Goal: Information Seeking & Learning: Check status

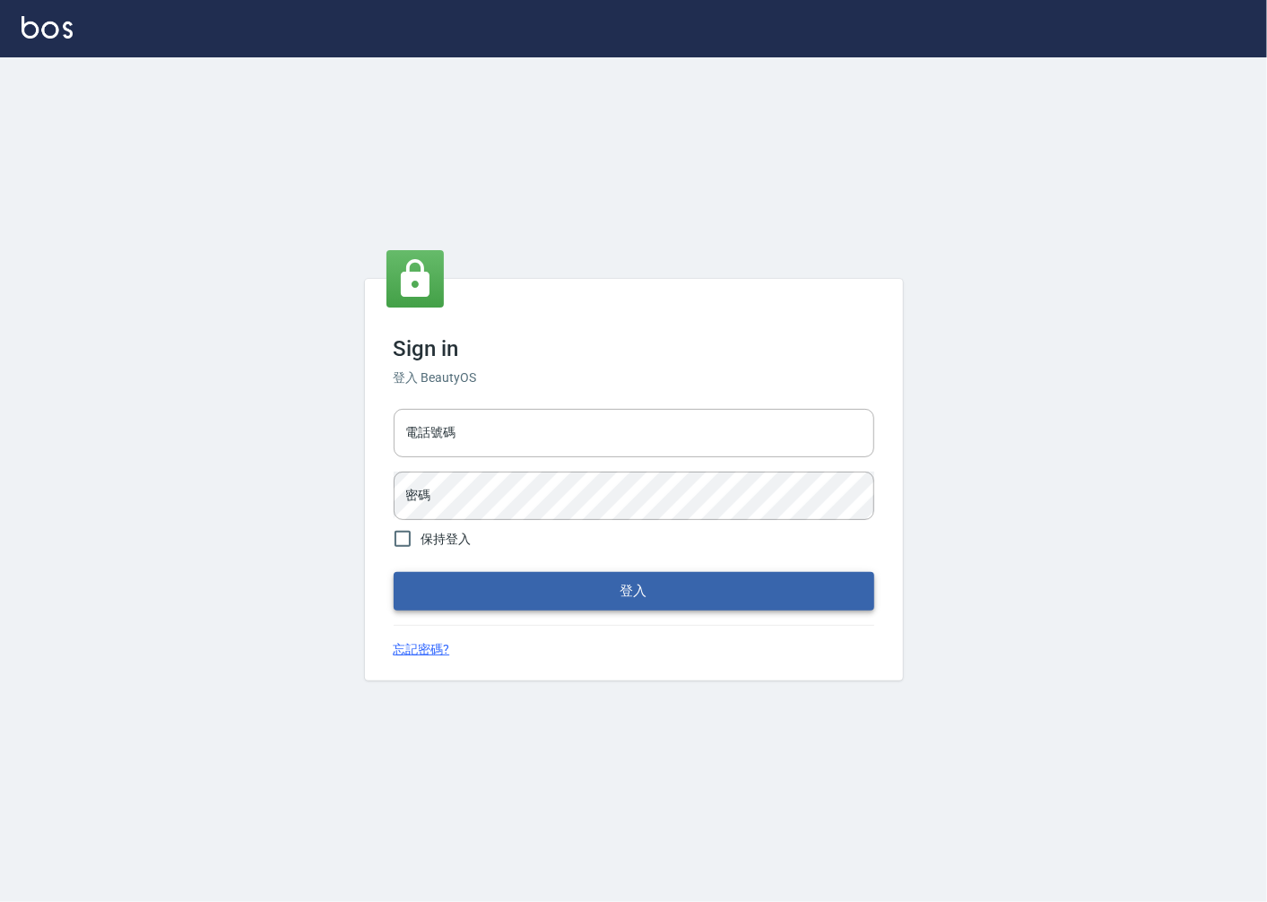
type input "0918920985"
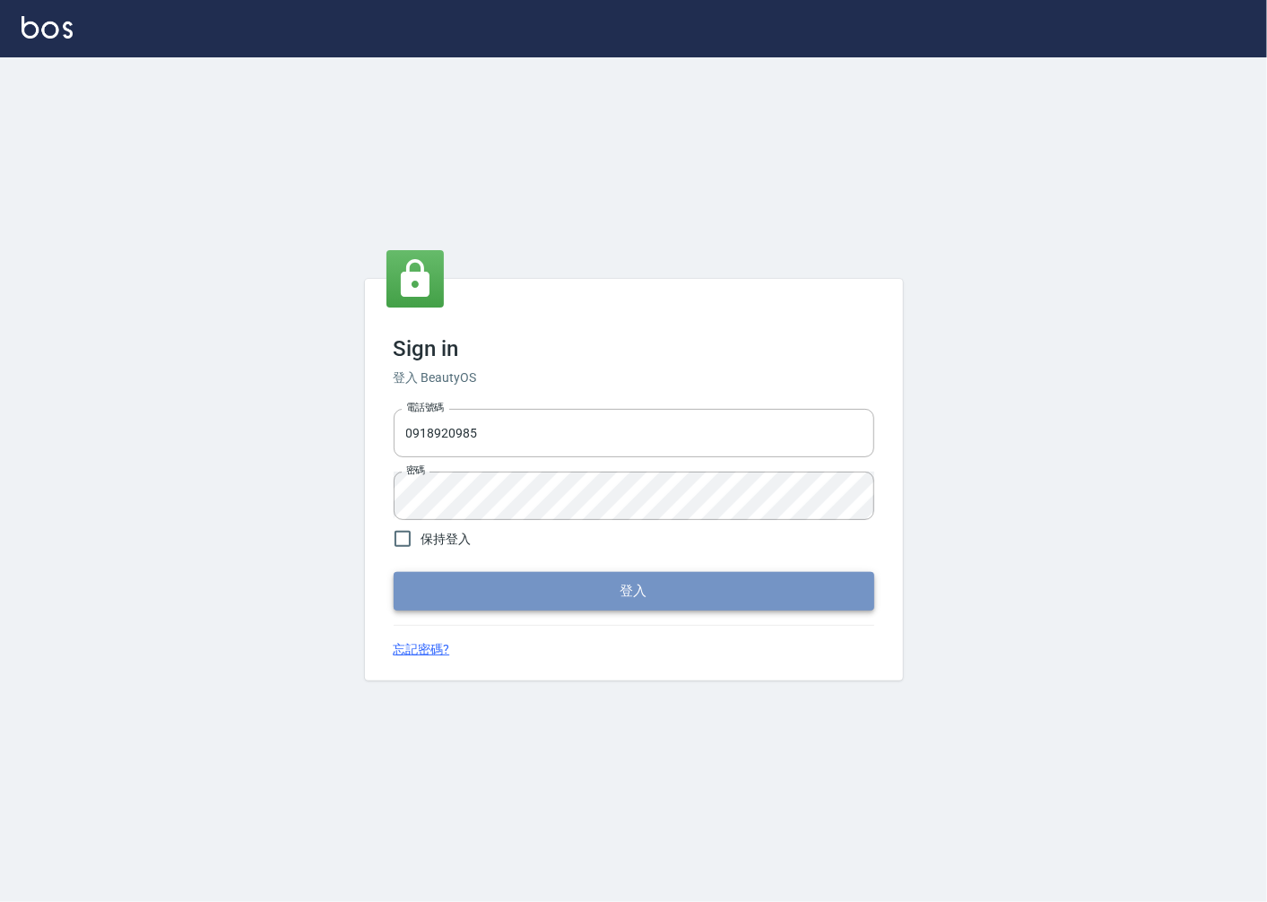
click at [632, 585] on button "登入" at bounding box center [634, 591] width 480 height 38
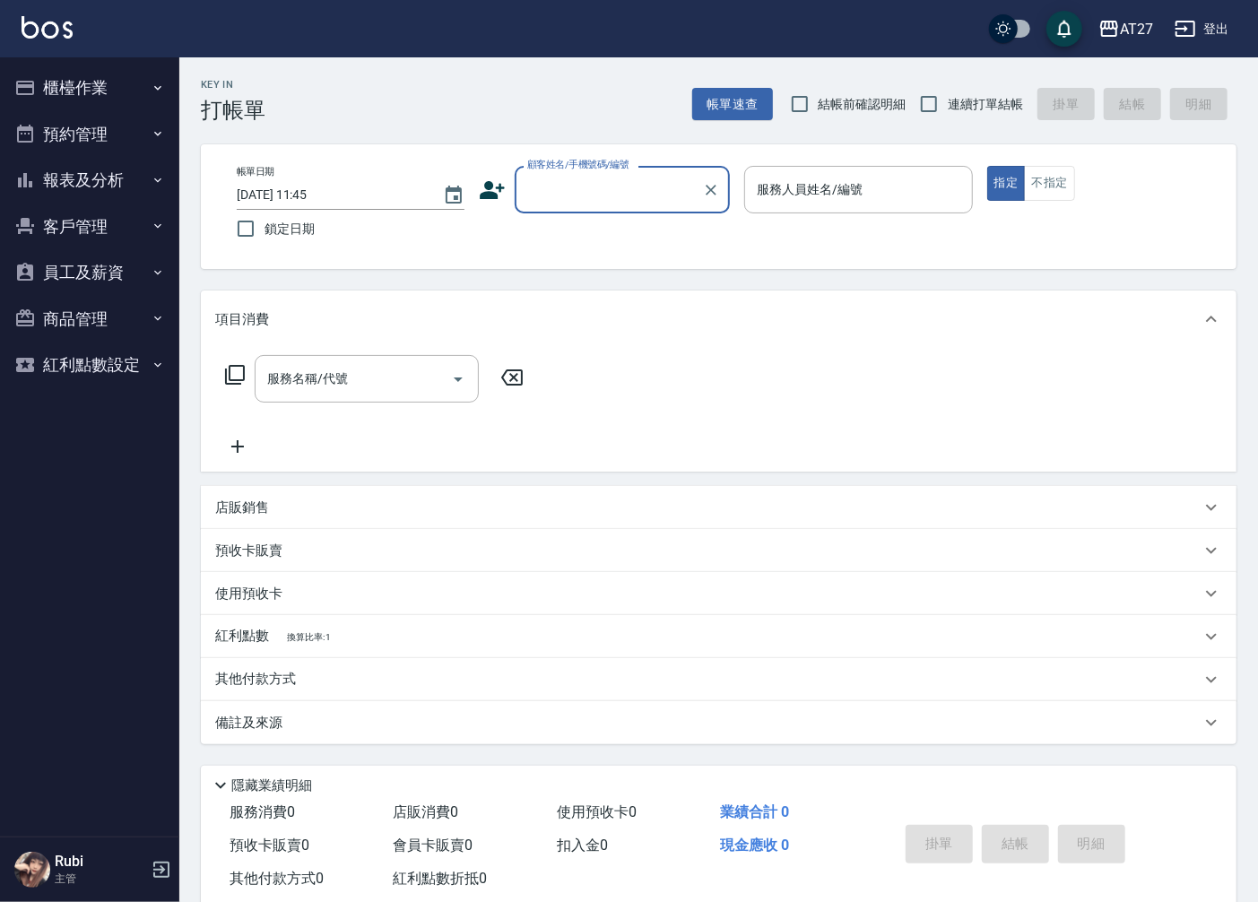
click at [120, 225] on button "客戶管理" at bounding box center [89, 226] width 165 height 47
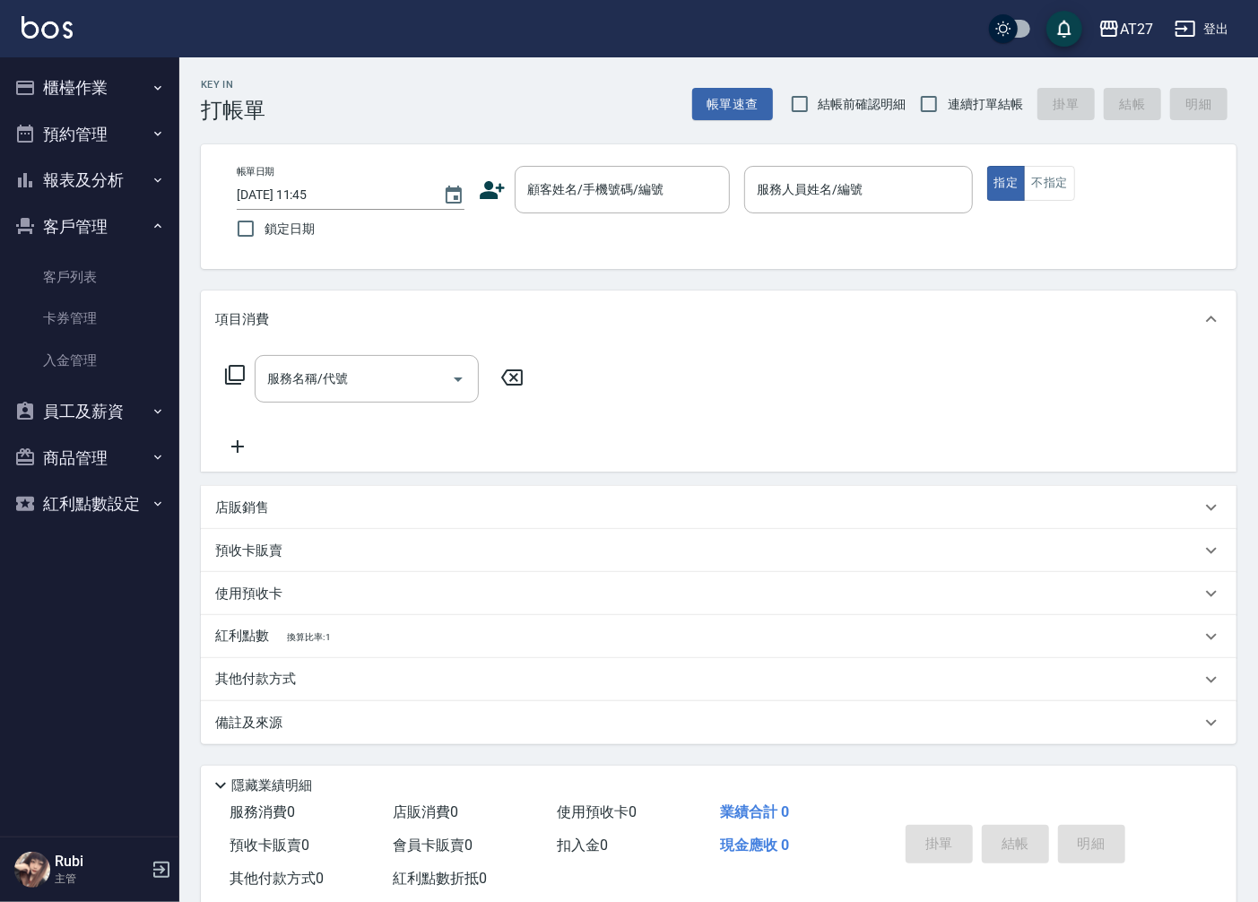
click at [120, 225] on button "客戶管理" at bounding box center [89, 226] width 165 height 47
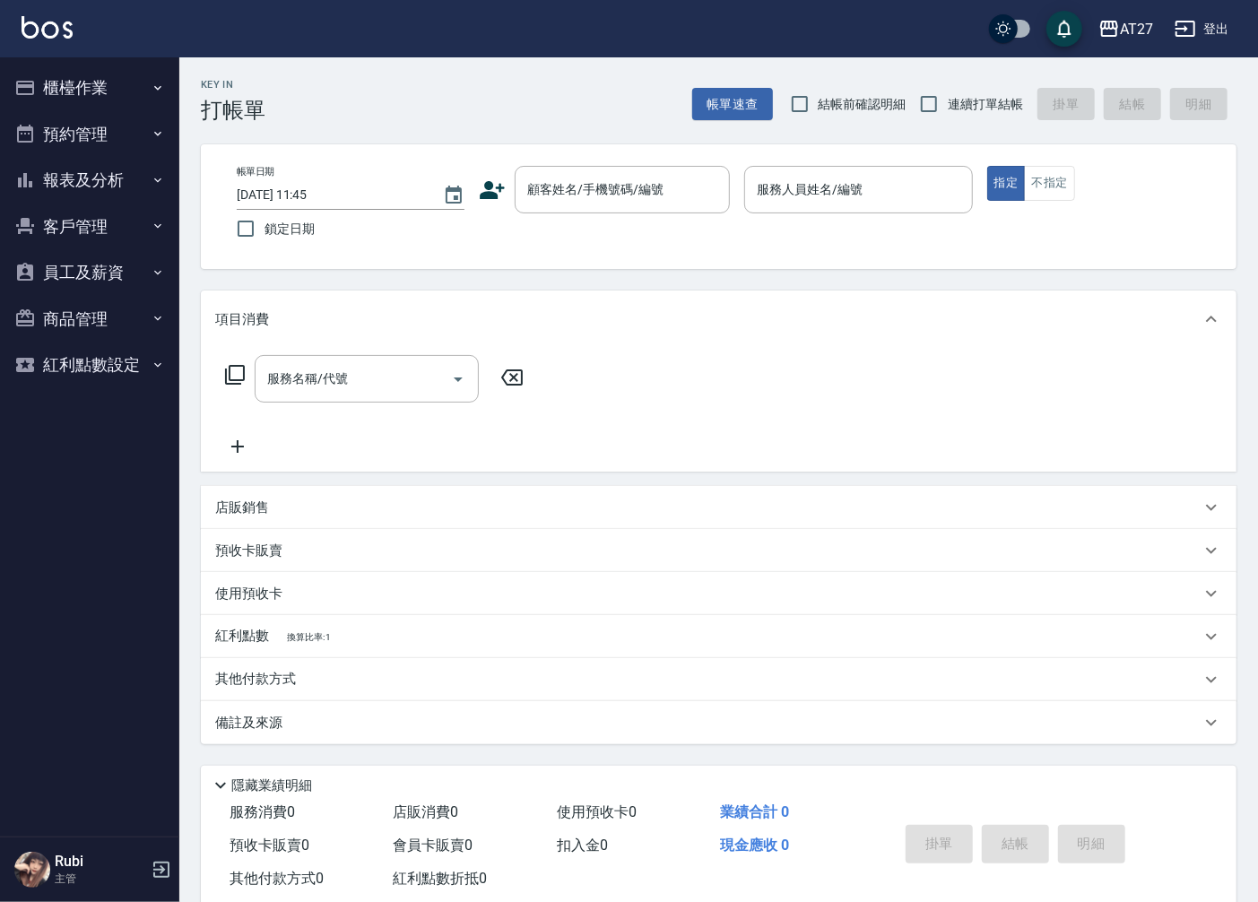
click at [128, 184] on button "報表及分析" at bounding box center [89, 180] width 165 height 47
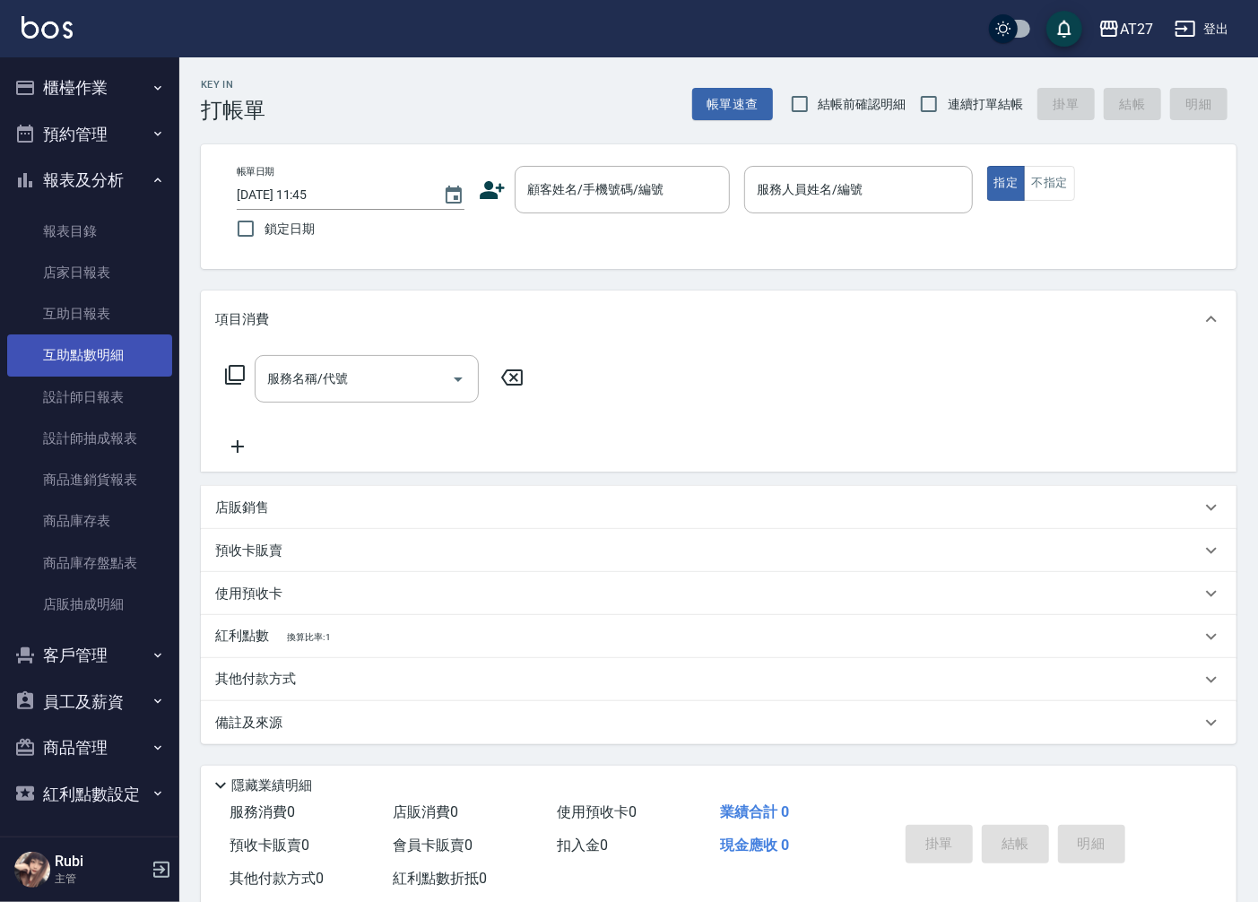
drag, startPoint x: 61, startPoint y: 385, endPoint x: 65, endPoint y: 369, distance: 16.7
click at [61, 385] on link "設計師日報表" at bounding box center [89, 397] width 165 height 41
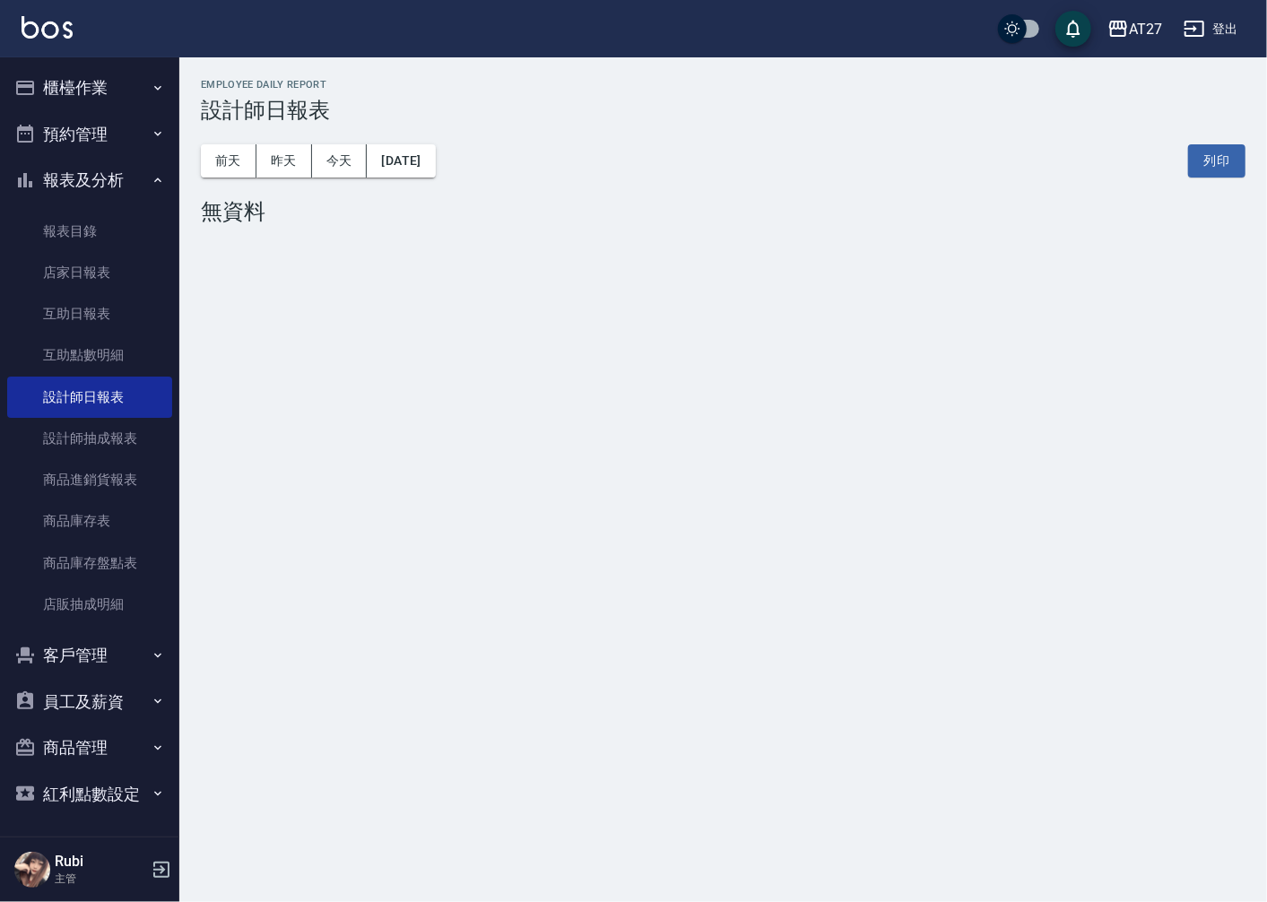
click at [280, 181] on div "[DATE] [DATE] [DATE] [DATE] 列印" at bounding box center [723, 161] width 1044 height 76
click at [282, 180] on div "[DATE] [DATE] [DATE] [DATE] 列印" at bounding box center [723, 161] width 1044 height 76
click at [290, 166] on button "昨天" at bounding box center [284, 160] width 56 height 33
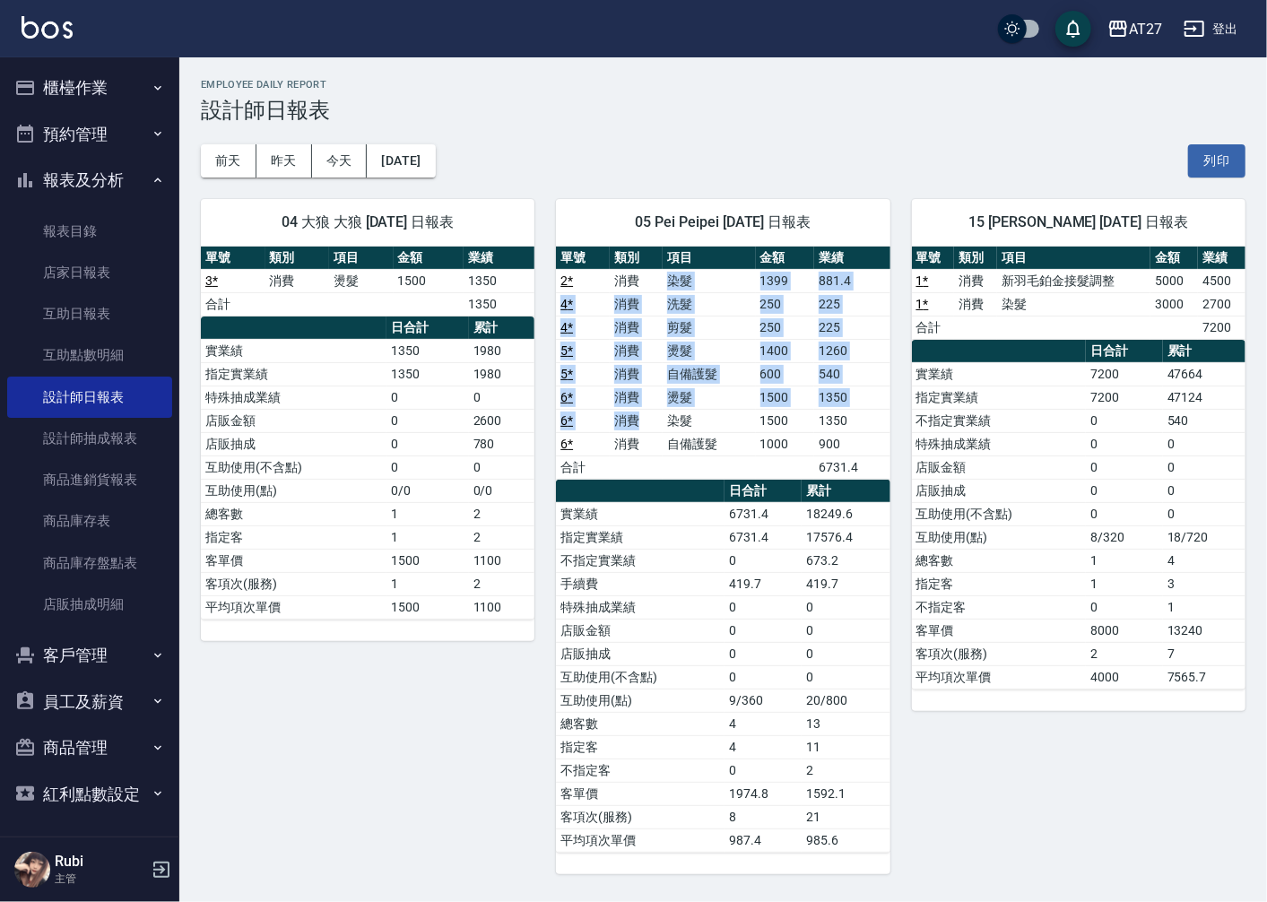
drag, startPoint x: 667, startPoint y: 289, endPoint x: 660, endPoint y: 469, distance: 180.3
click at [660, 469] on tbody "2 * 消費 染髮 1399 881.4 4 * 消費 洗髮 250 225 4 * 消費 剪髮 250 225 5 * 消費 燙髮 1400 1260 5 …" at bounding box center [722, 374] width 333 height 210
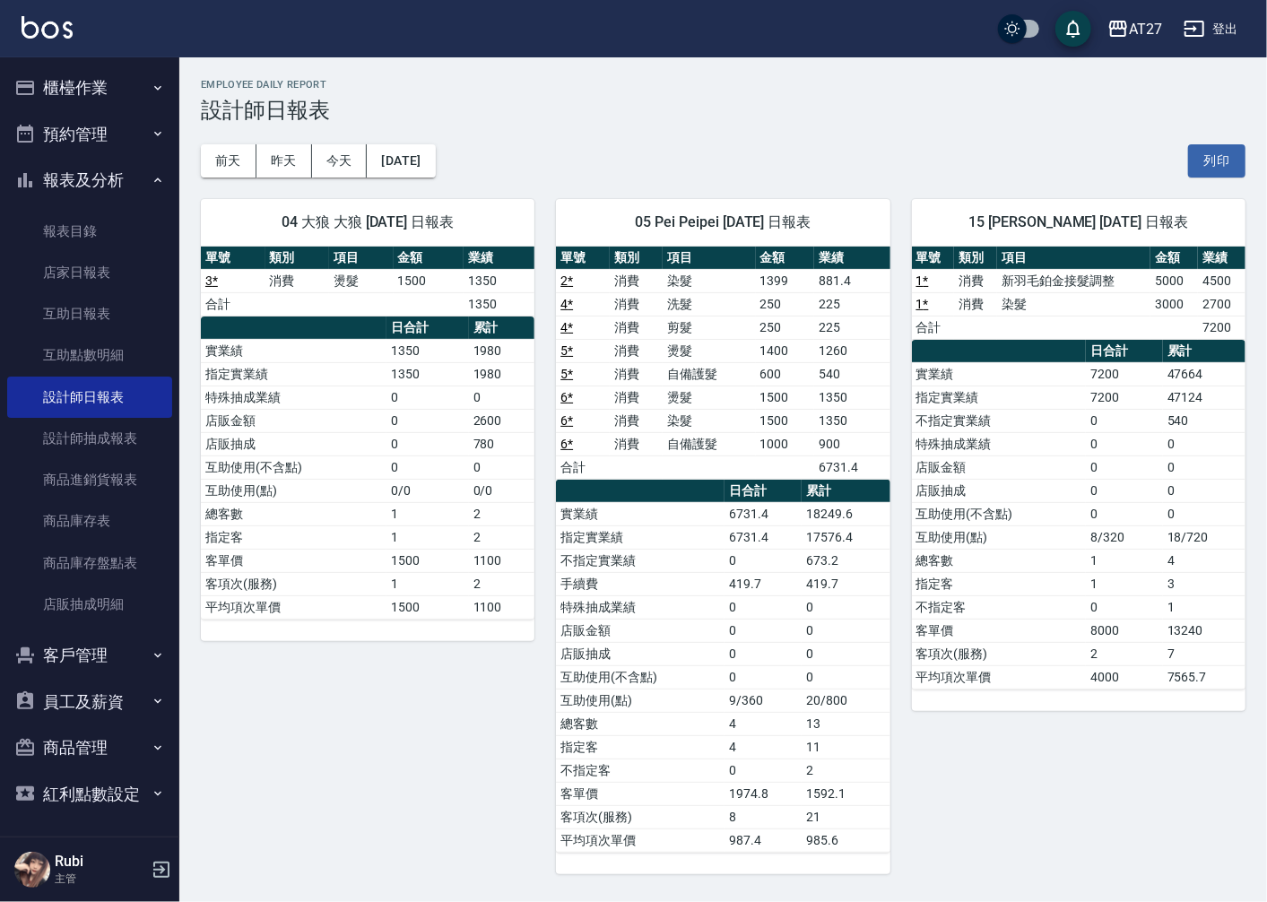
drag, startPoint x: 660, startPoint y: 469, endPoint x: 642, endPoint y: 558, distance: 90.5
click at [655, 579] on td "手續費" at bounding box center [640, 583] width 169 height 23
drag, startPoint x: 636, startPoint y: 541, endPoint x: 641, endPoint y: 497, distance: 45.0
click at [641, 497] on table "日合計 累計 實業績 6731.4 18249.6 指定實業績 6731.4 17576.4 不指定實業績 0 673.2 手續費 419.7 419.7 特…" at bounding box center [722, 666] width 333 height 373
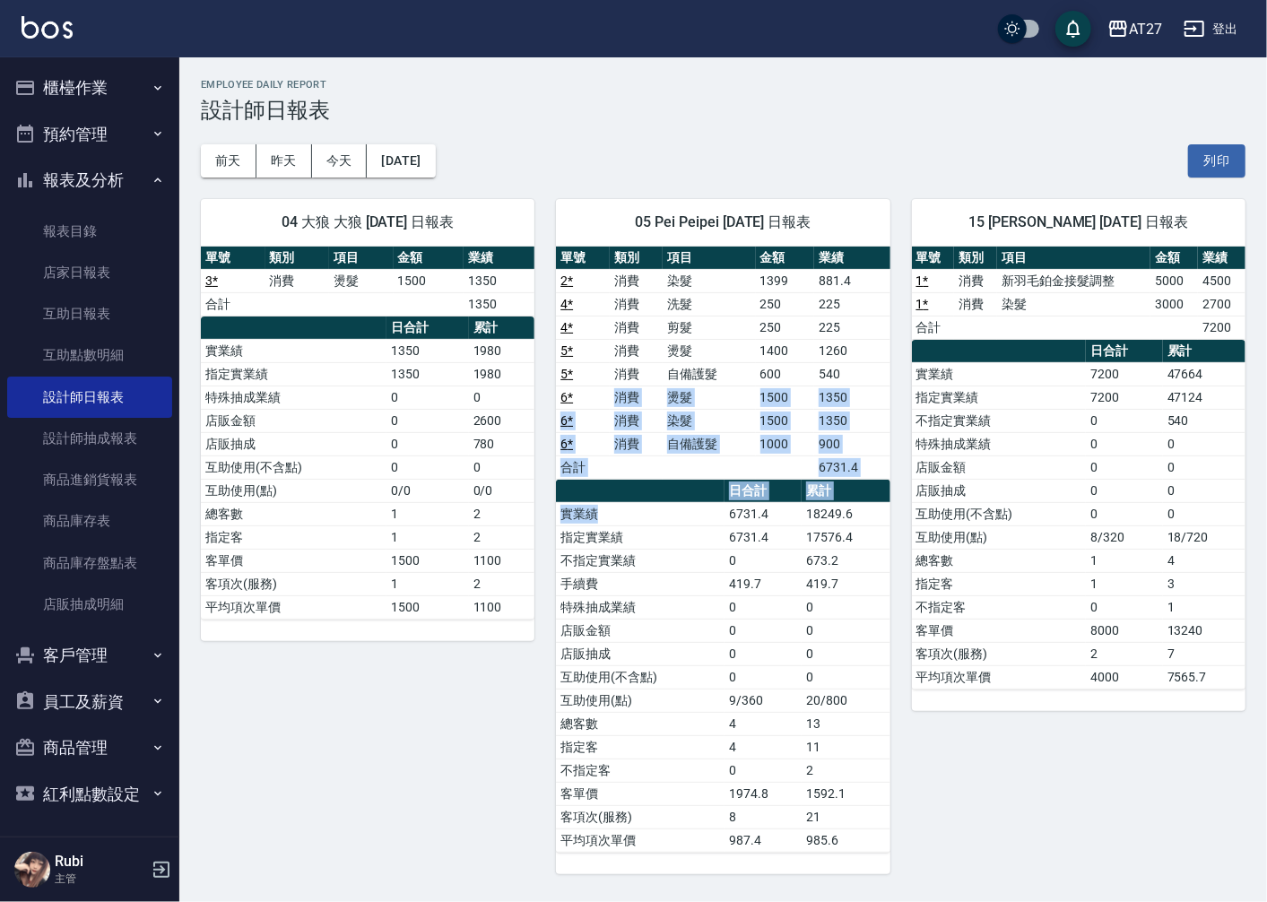
drag, startPoint x: 641, startPoint y: 497, endPoint x: 657, endPoint y: 543, distance: 49.3
click at [657, 543] on div "單號 類別 項目 金額 業績 2 * 消費 染髮 1399 881.4 4 * 消費 洗髮 250 225 4 * 消費 剪髮 250 225 5 * 消費 …" at bounding box center [722, 550] width 333 height 606
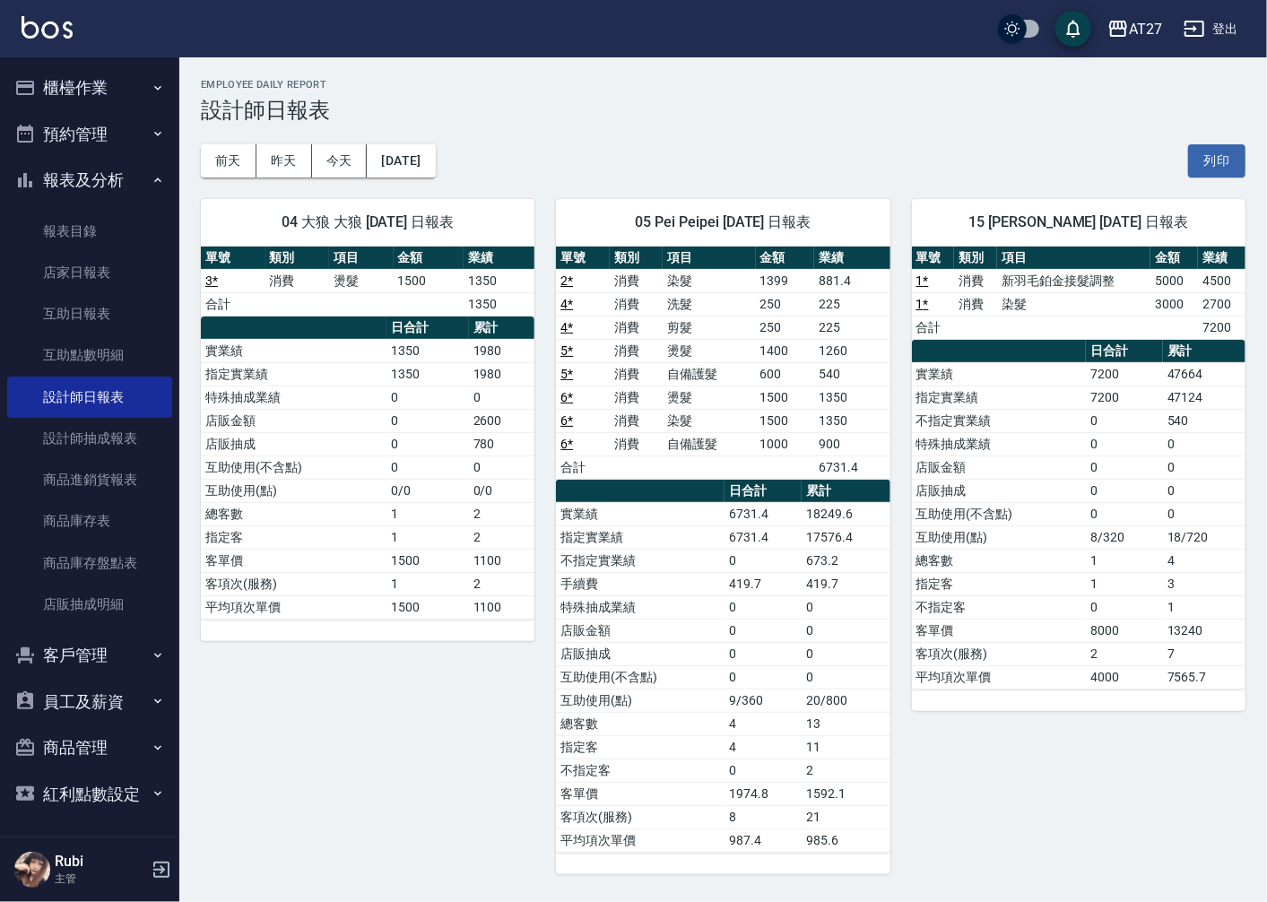
drag, startPoint x: 657, startPoint y: 543, endPoint x: 651, endPoint y: 602, distance: 58.6
click at [651, 602] on td "特殊抽成業績" at bounding box center [640, 606] width 169 height 23
drag, startPoint x: 645, startPoint y: 568, endPoint x: 644, endPoint y: 558, distance: 10.9
click at [644, 558] on tbody "實業績 6731.4 18249.6 指定實業績 6731.4 17576.4 不指定實業績 0 673.2 手續費 419.7 419.7 特殊抽成業績 0…" at bounding box center [722, 677] width 333 height 350
drag, startPoint x: 644, startPoint y: 558, endPoint x: 685, endPoint y: 595, distance: 55.8
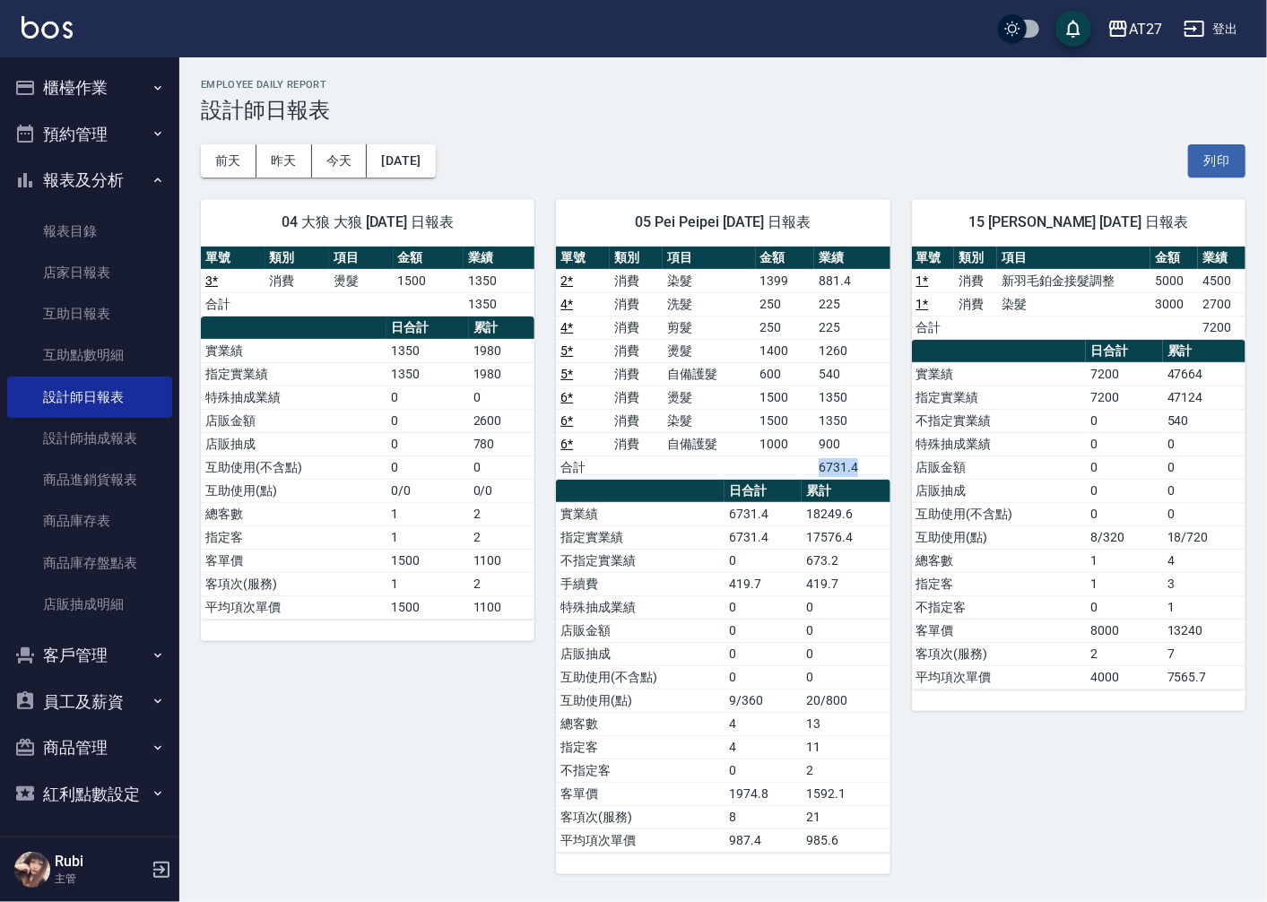
click at [654, 556] on div "單號 類別 項目 金額 業績 2 * 消費 染髮 1399 881.4 4 * 消費 洗髮 250 225 4 * 消費 剪髮 250 225 5 * 消費 …" at bounding box center [722, 550] width 333 height 606
click at [685, 595] on td "手續費" at bounding box center [640, 583] width 169 height 23
click at [246, 164] on button "前天" at bounding box center [229, 160] width 56 height 33
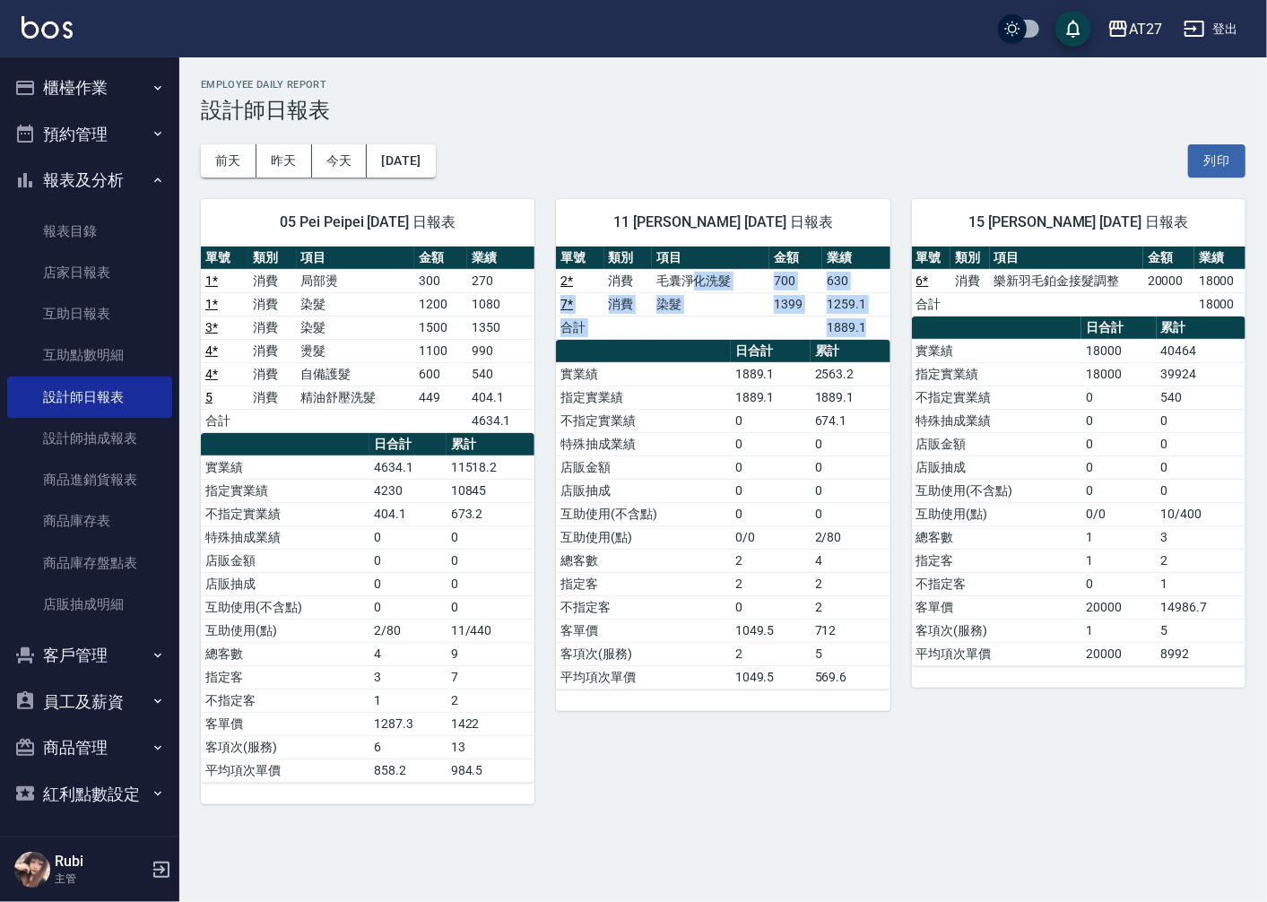
drag, startPoint x: 695, startPoint y: 280, endPoint x: 699, endPoint y: 363, distance: 83.5
click at [699, 363] on div "單號 類別 項目 金額 業績 2 * 消費 毛囊淨化洗髮 700 630 7 * 消費 染髮 1399 1259.1 合計 1889.1 日合計 累計 實業績…" at bounding box center [722, 468] width 333 height 443
drag, startPoint x: 699, startPoint y: 363, endPoint x: 685, endPoint y: 452, distance: 89.9
click at [685, 453] on td "特殊抽成業績" at bounding box center [643, 443] width 175 height 23
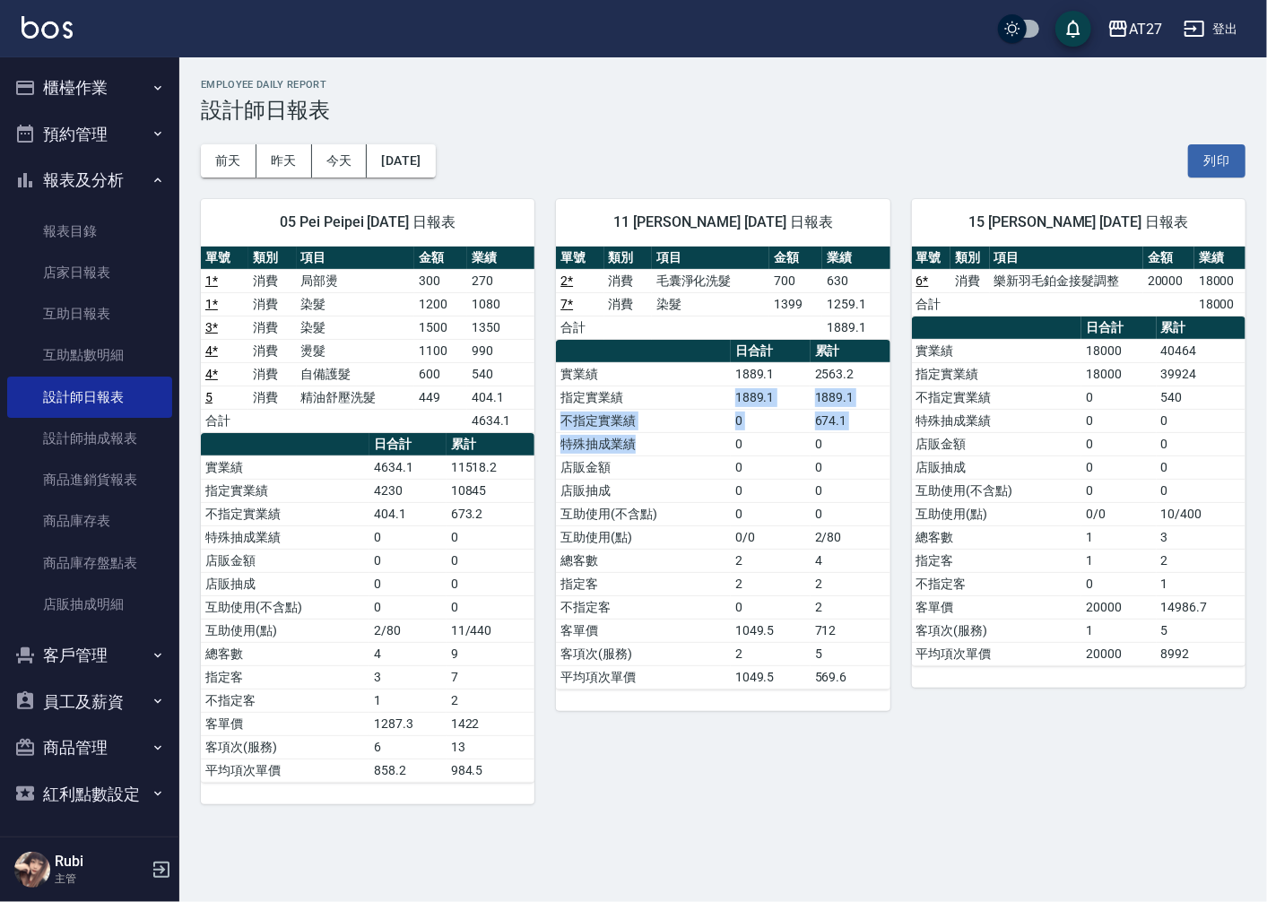
drag, startPoint x: 685, startPoint y: 442, endPoint x: 682, endPoint y: 397, distance: 44.9
click at [682, 397] on tbody "實業績 1889.1 2563.2 指定實業績 1889.1 1889.1 不指定實業績 0 674.1 特殊抽成業績 0 0 店販金額 0 0 店販抽成 0…" at bounding box center [722, 525] width 333 height 326
drag, startPoint x: 682, startPoint y: 397, endPoint x: 665, endPoint y: 420, distance: 28.1
click at [665, 420] on div "單號 類別 項目 金額 業績 2 * 消費 毛囊淨化洗髮 700 630 7 * 消費 染髮 1399 1259.1 合計 1889.1 日合計 累計 實業績…" at bounding box center [722, 468] width 333 height 443
drag, startPoint x: 665, startPoint y: 420, endPoint x: 664, endPoint y: 435, distance: 15.3
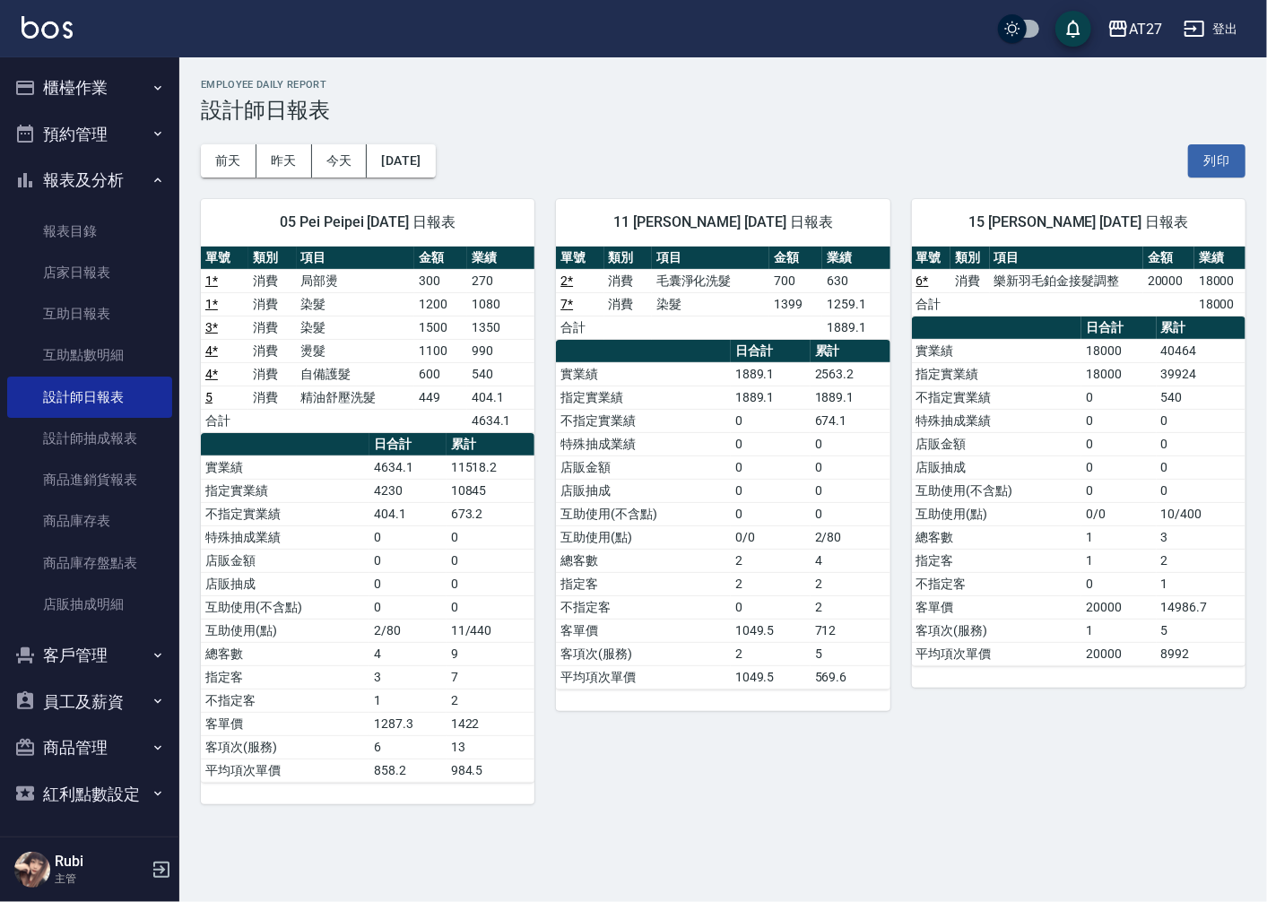
click at [678, 454] on td "特殊抽成業績" at bounding box center [643, 443] width 175 height 23
click at [279, 152] on button "昨天" at bounding box center [284, 160] width 56 height 33
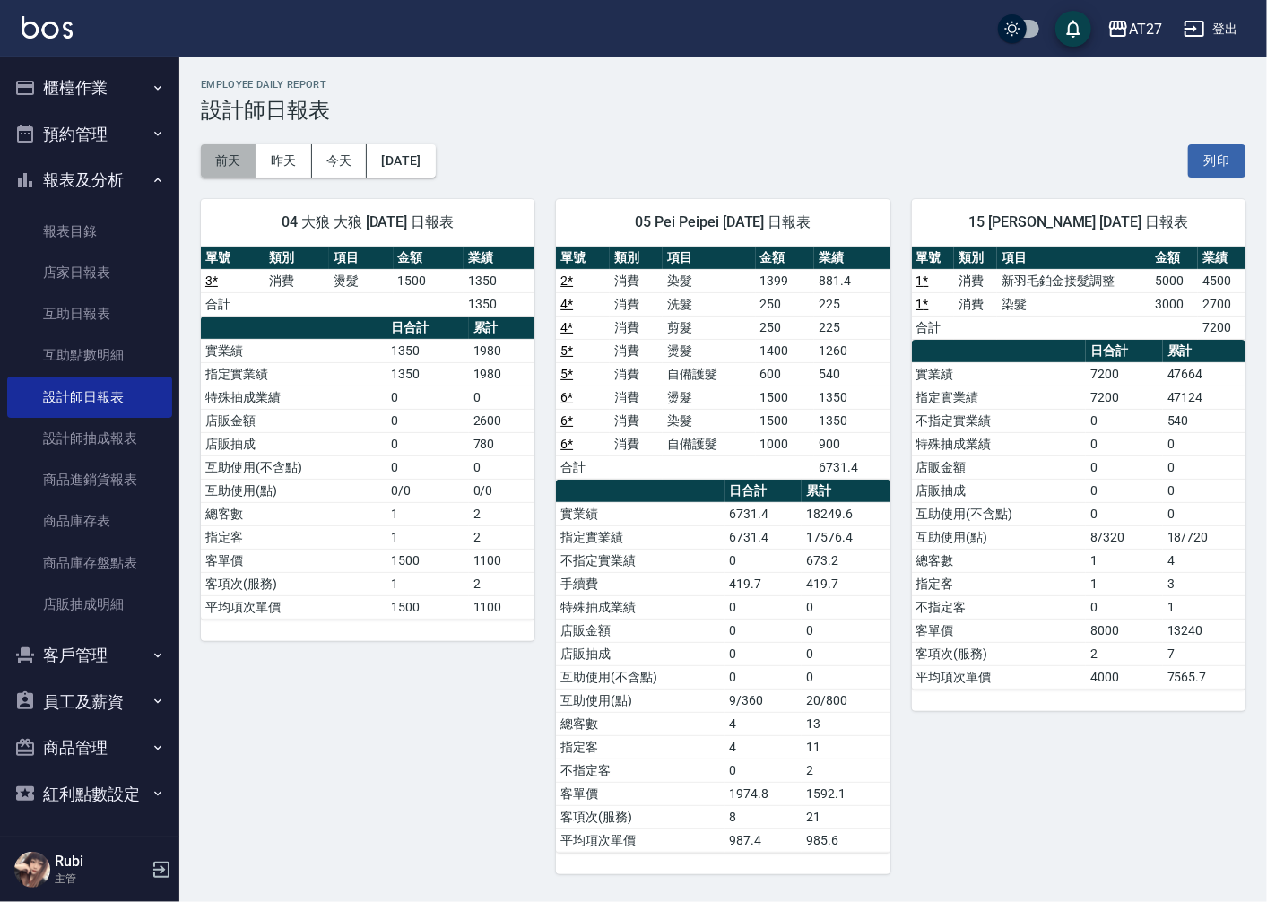
click at [236, 159] on button "前天" at bounding box center [229, 160] width 56 height 33
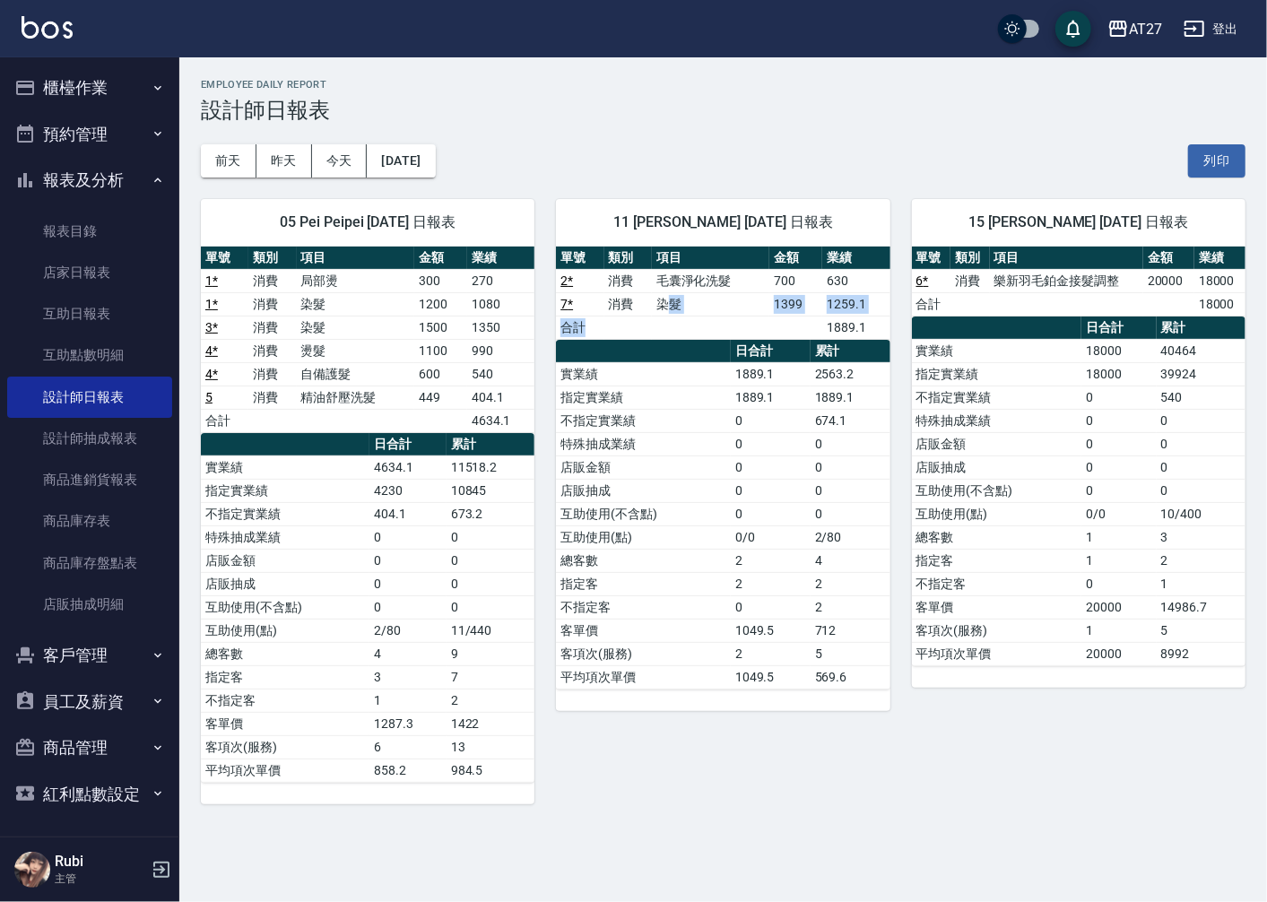
drag, startPoint x: 236, startPoint y: 159, endPoint x: 675, endPoint y: 374, distance: 489.1
click at [675, 374] on div "單號 類別 項目 金額 業績 2 * 消費 毛囊淨化洗髮 700 630 7 * 消費 染髮 1399 1259.1 合計 1889.1 日合計 累計 實業績…" at bounding box center [722, 468] width 333 height 443
drag, startPoint x: 675, startPoint y: 374, endPoint x: 667, endPoint y: 412, distance: 39.4
click at [667, 412] on td "不指定實業績" at bounding box center [643, 420] width 175 height 23
click at [441, 177] on div "05 Pei Peipei [DATE] 日報表 單號 類別 項目 金額 業績 1 * 消費 局部燙 300 270 1 * 消費 染髮 1200 1080 …" at bounding box center [356, 490] width 355 height 627
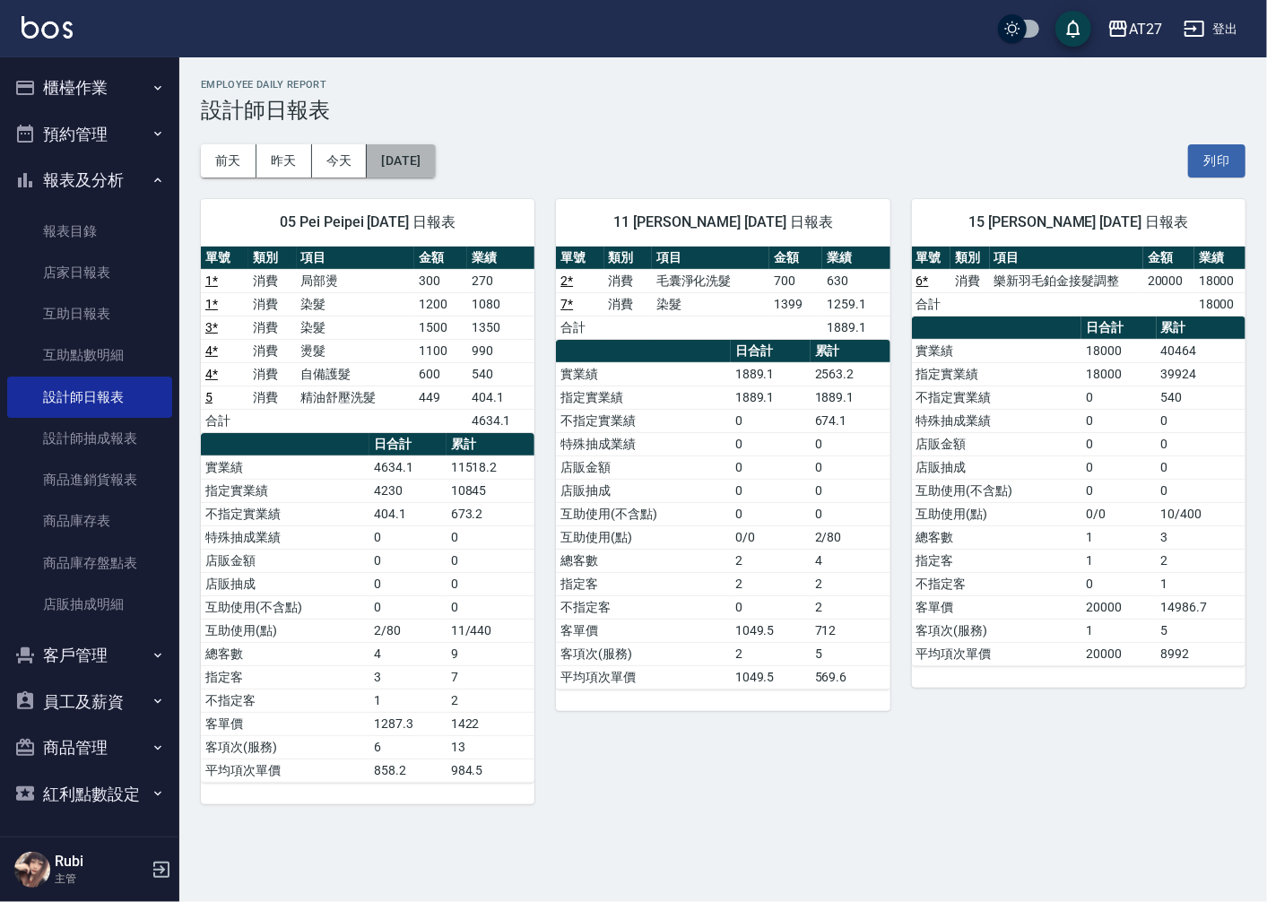
click at [435, 175] on button "[DATE]" at bounding box center [401, 160] width 68 height 33
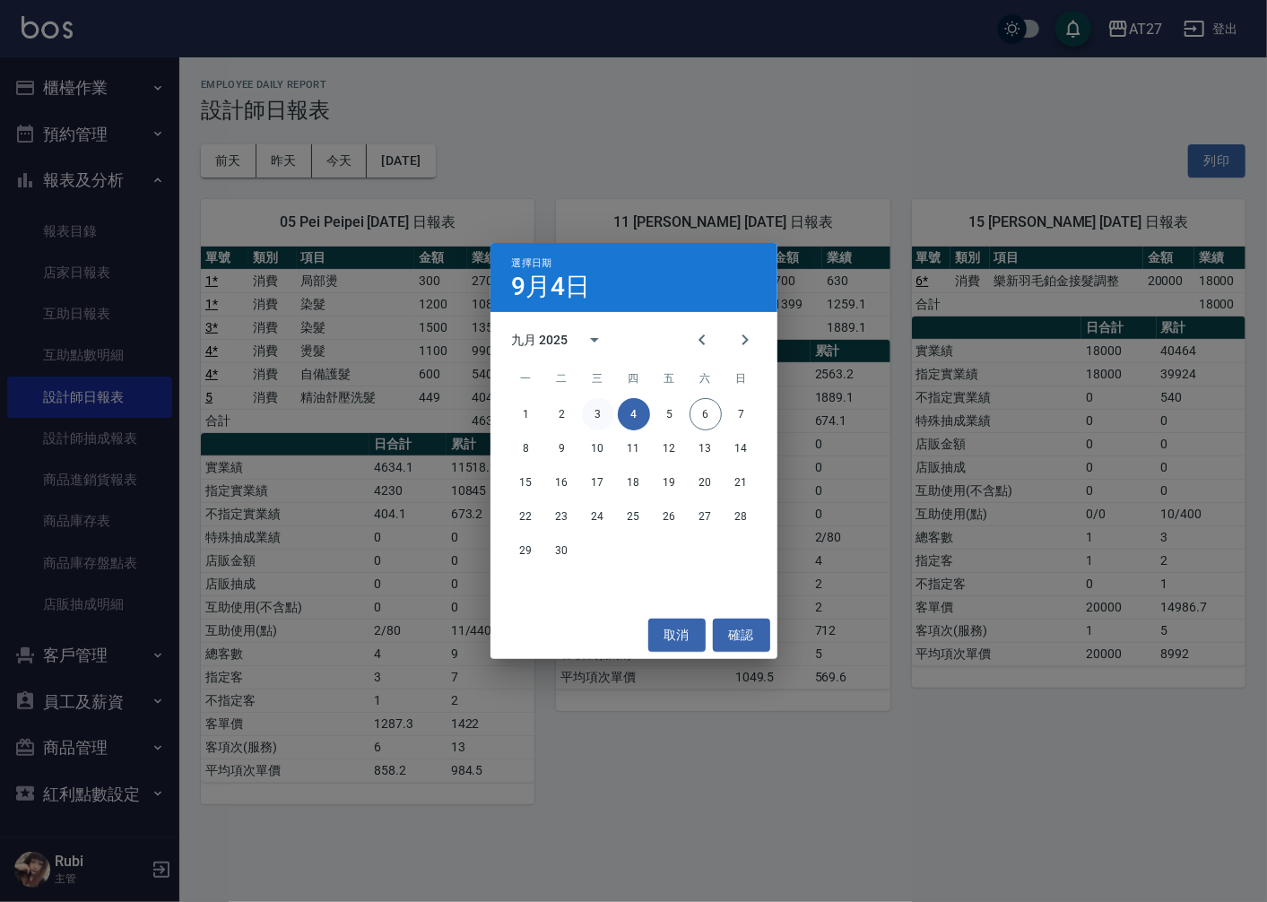
click at [588, 414] on button "3" at bounding box center [598, 414] width 32 height 32
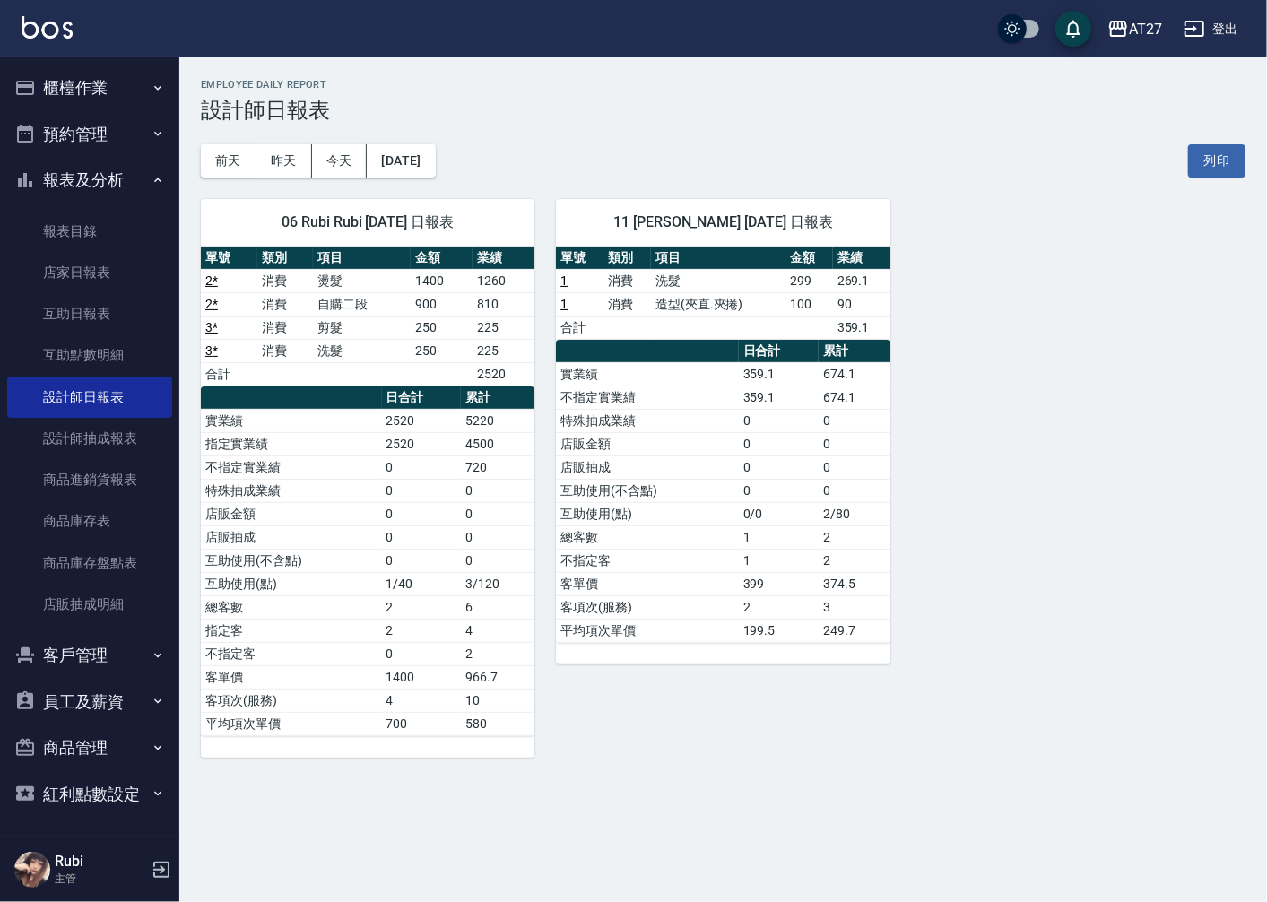
drag, startPoint x: 472, startPoint y: 502, endPoint x: 464, endPoint y: 463, distance: 40.3
click at [464, 463] on tbody "實業績 2520 5220 指定實業績 2520 4500 不指定實業績 0 720 特殊抽成業績 0 0 店販金額 0 0 店販抽成 0 0 互助使用(不含…" at bounding box center [367, 572] width 333 height 326
drag, startPoint x: 464, startPoint y: 463, endPoint x: 437, endPoint y: 480, distance: 32.6
click at [437, 480] on table "日合計 累計 實業績 2520 5220 指定實業績 2520 4500 不指定實業績 0 720 特殊抽成業績 0 0 店販金額 0 0 店販抽成 0 0 …" at bounding box center [367, 561] width 333 height 350
drag, startPoint x: 437, startPoint y: 480, endPoint x: 426, endPoint y: 505, distance: 27.3
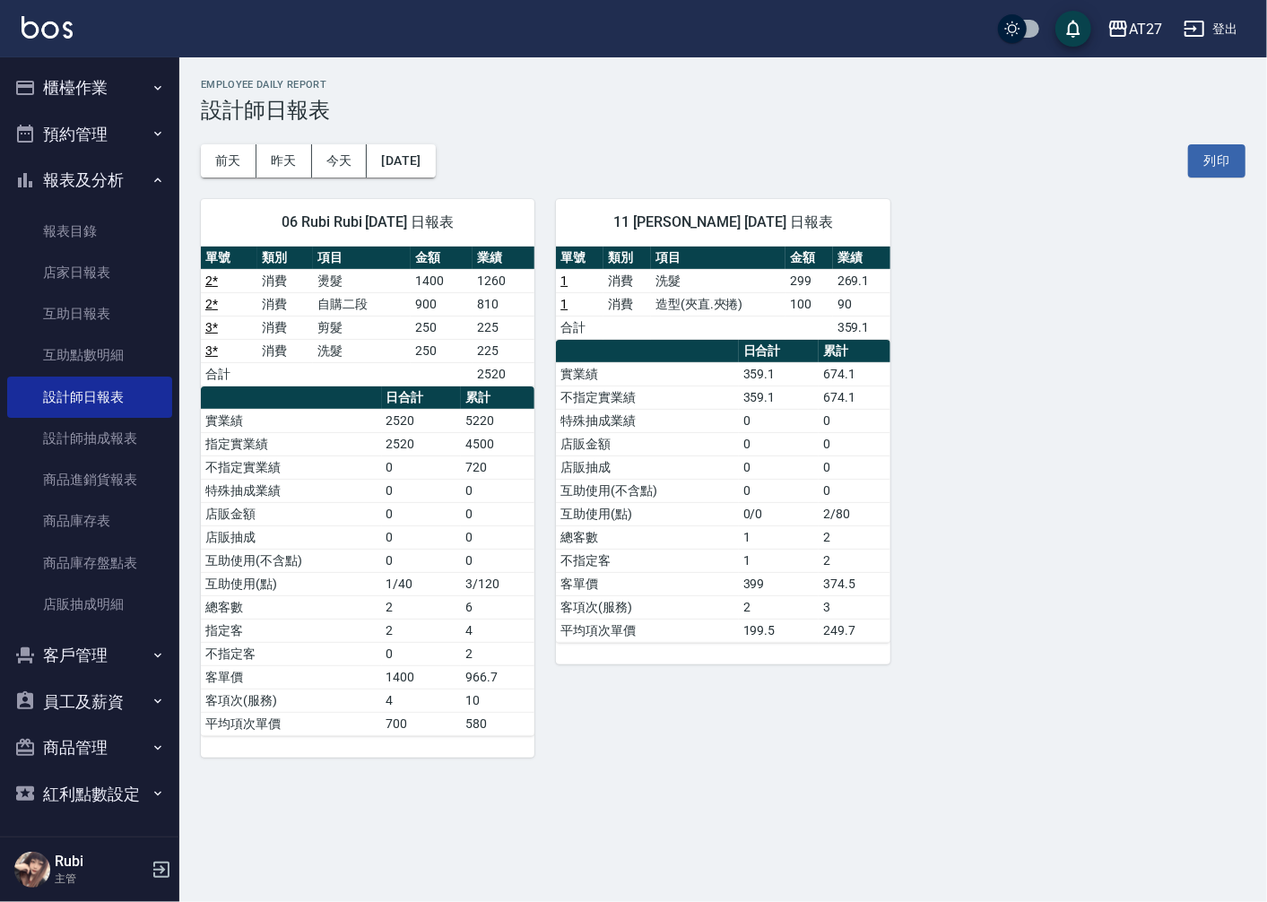
click at [426, 507] on td "0" at bounding box center [422, 513] width 80 height 23
click at [316, 164] on button "今天" at bounding box center [340, 160] width 56 height 33
